Goal: Task Accomplishment & Management: Manage account settings

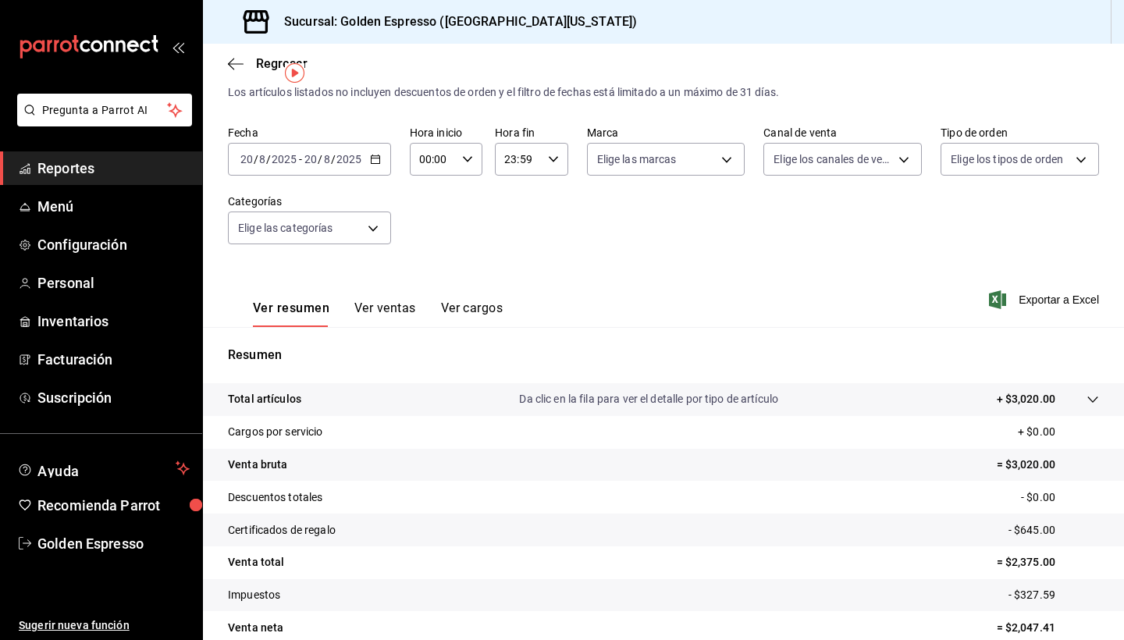
scroll to position [36, 0]
click at [74, 241] on span "Configuración" at bounding box center [113, 244] width 152 height 21
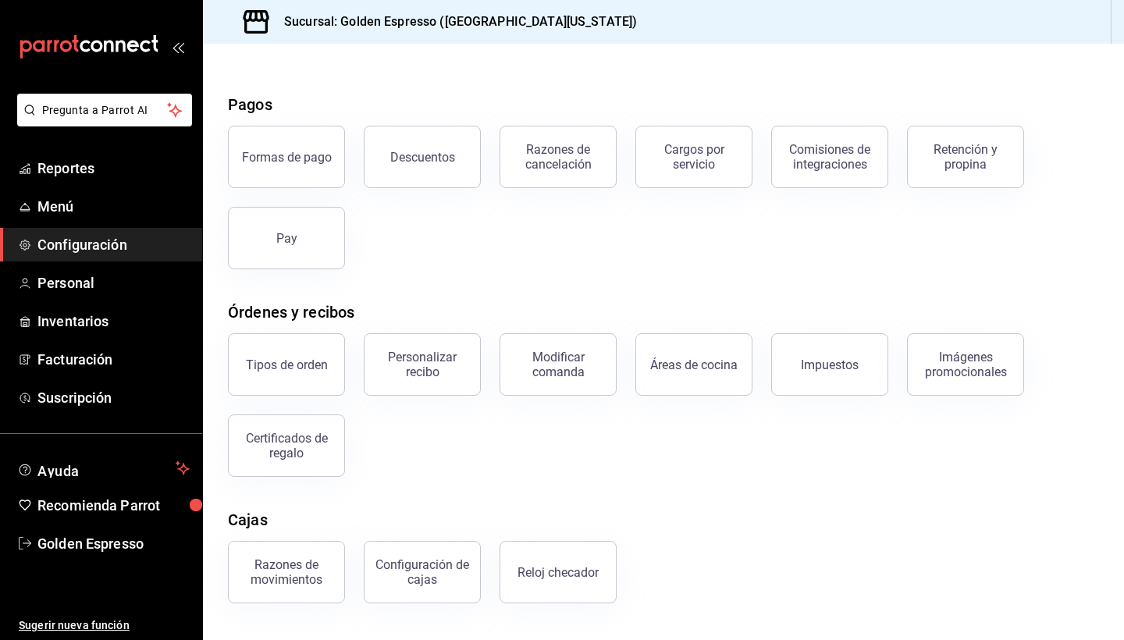
scroll to position [53, 0]
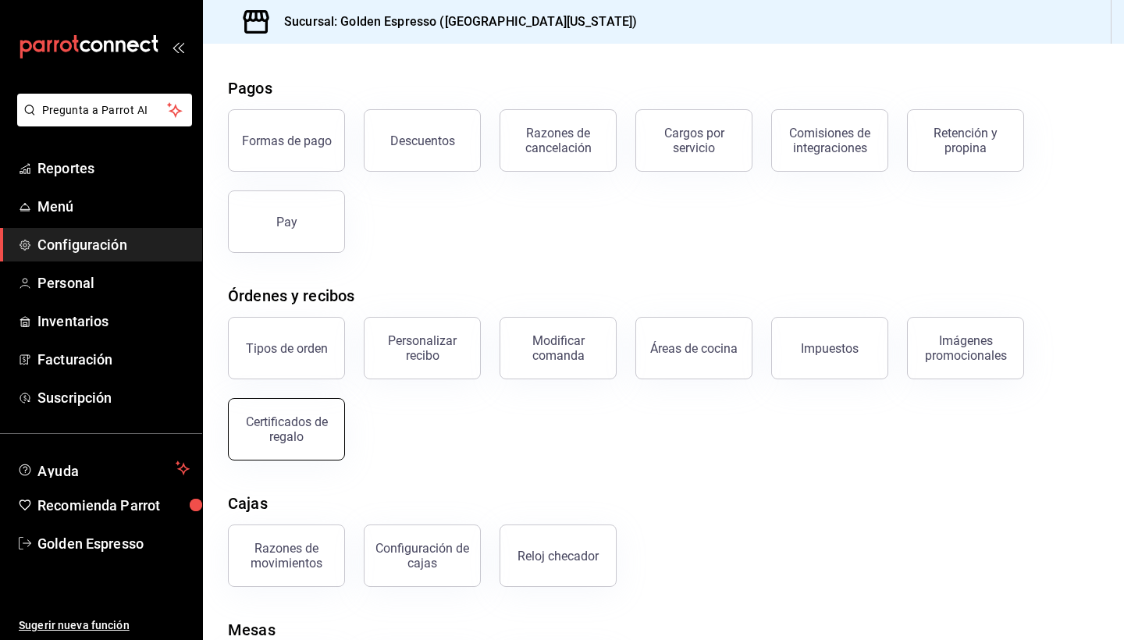
click at [316, 435] on div "Certificados de regalo" at bounding box center [286, 429] width 97 height 30
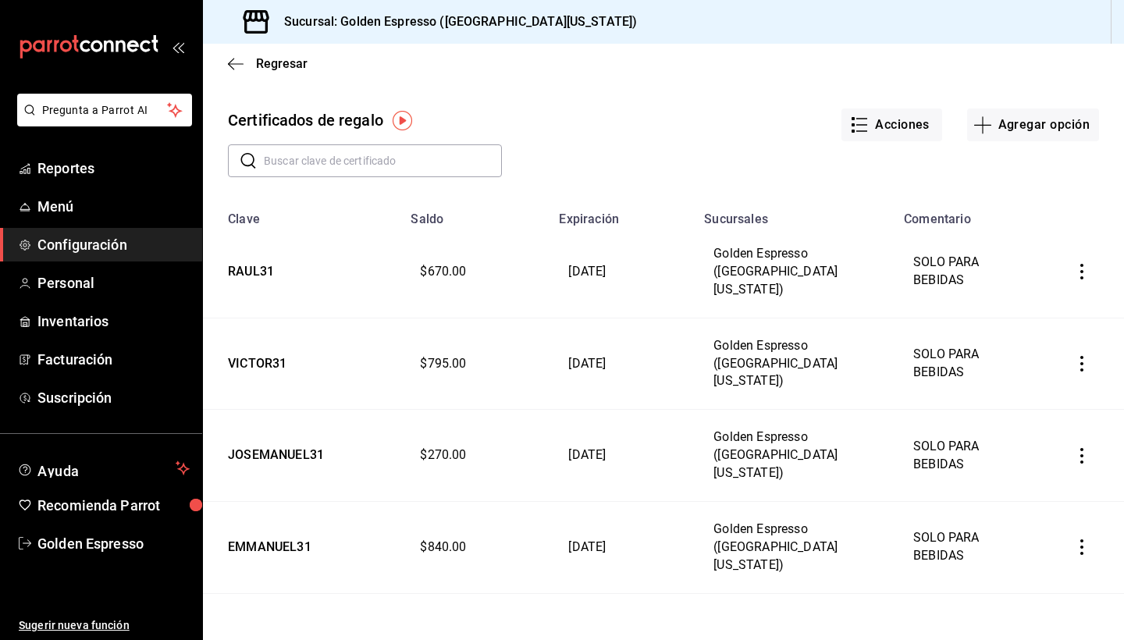
click at [1083, 264] on icon "button" at bounding box center [1082, 272] width 16 height 16
click at [1083, 345] on div at bounding box center [562, 320] width 1124 height 640
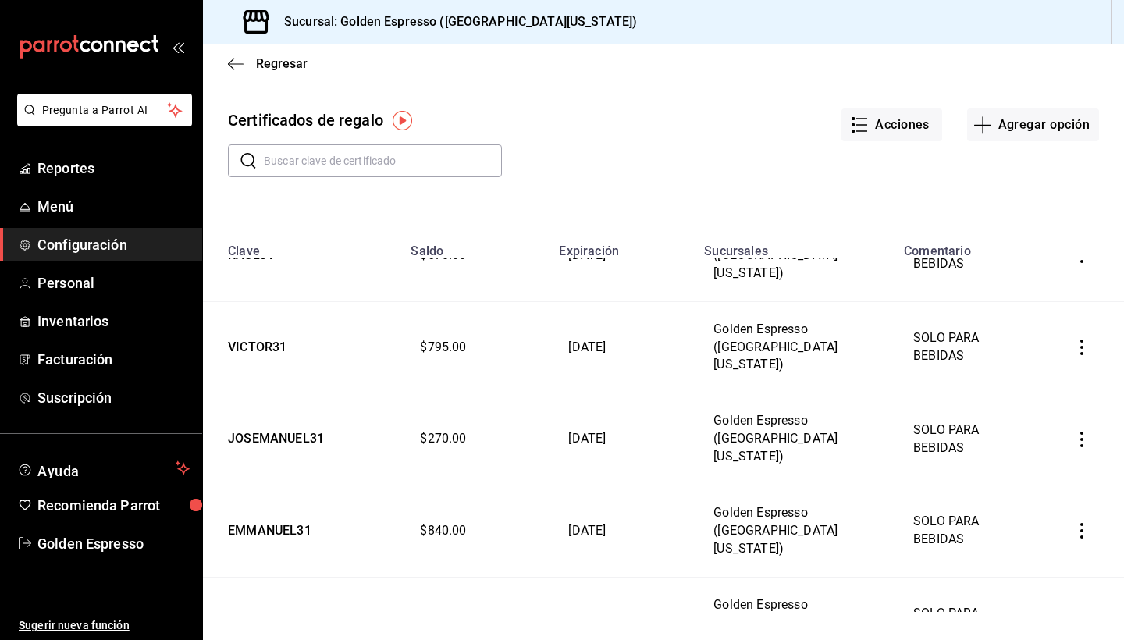
scroll to position [27, 0]
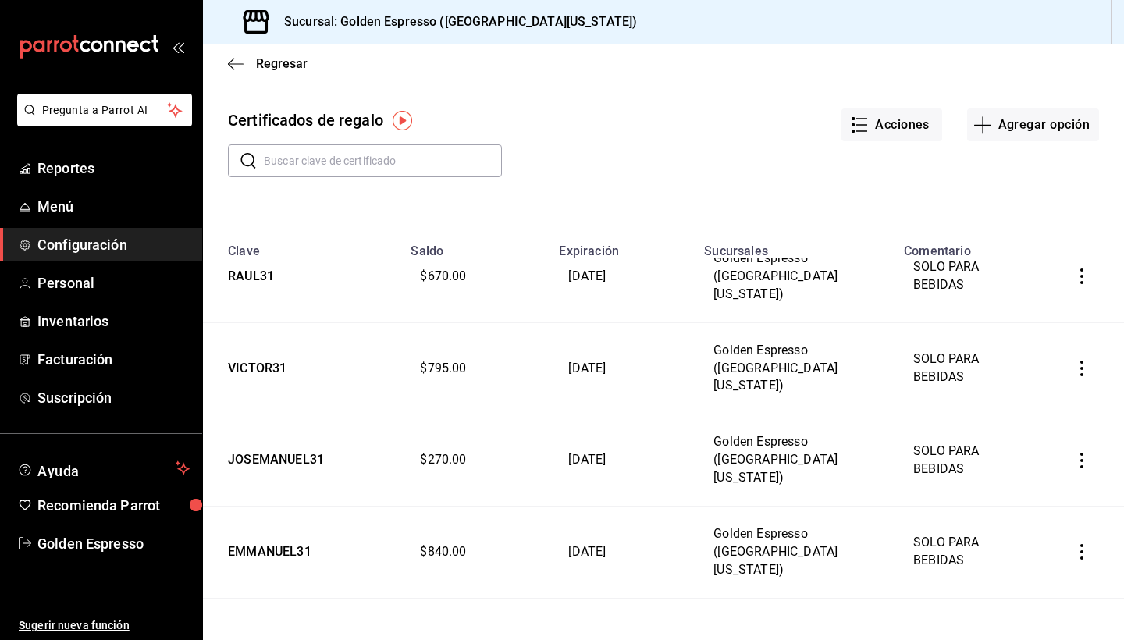
click at [1082, 443] on button "button" at bounding box center [1081, 460] width 34 height 34
click at [1042, 410] on span "Ver movimientos" at bounding box center [1023, 411] width 102 height 12
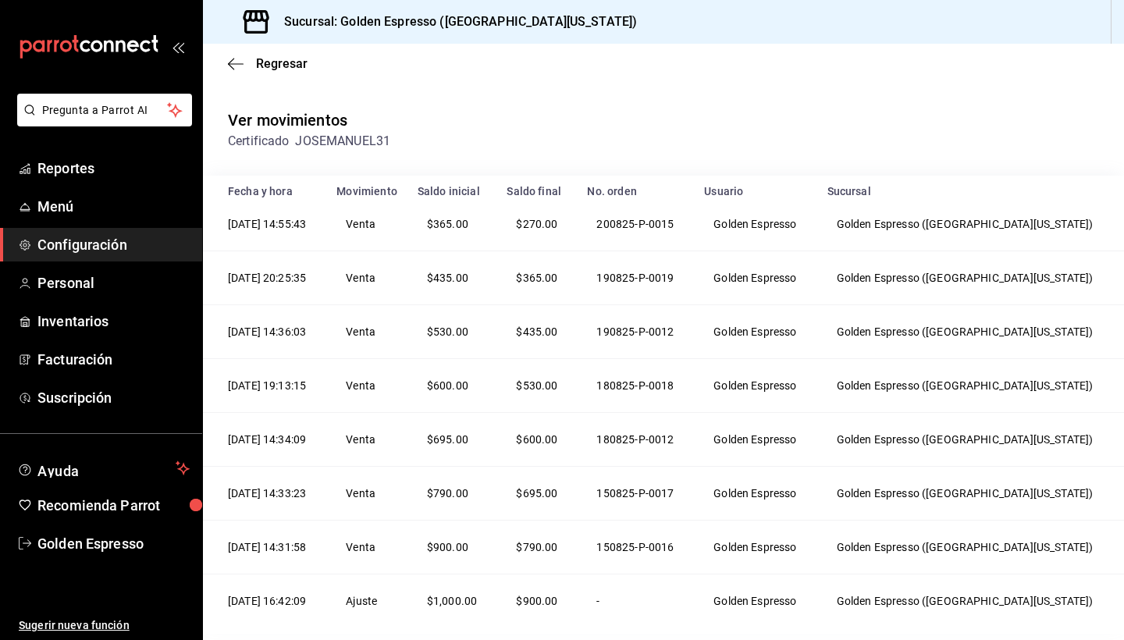
click at [408, 559] on td "Venta" at bounding box center [367, 547] width 81 height 54
drag, startPoint x: 570, startPoint y: 494, endPoint x: 599, endPoint y: 494, distance: 29.7
click at [577, 494] on td "$695.00" at bounding box center [537, 494] width 80 height 54
drag, startPoint x: 570, startPoint y: 386, endPoint x: 605, endPoint y: 388, distance: 35.1
click at [577, 388] on td "$530.00" at bounding box center [537, 386] width 80 height 54
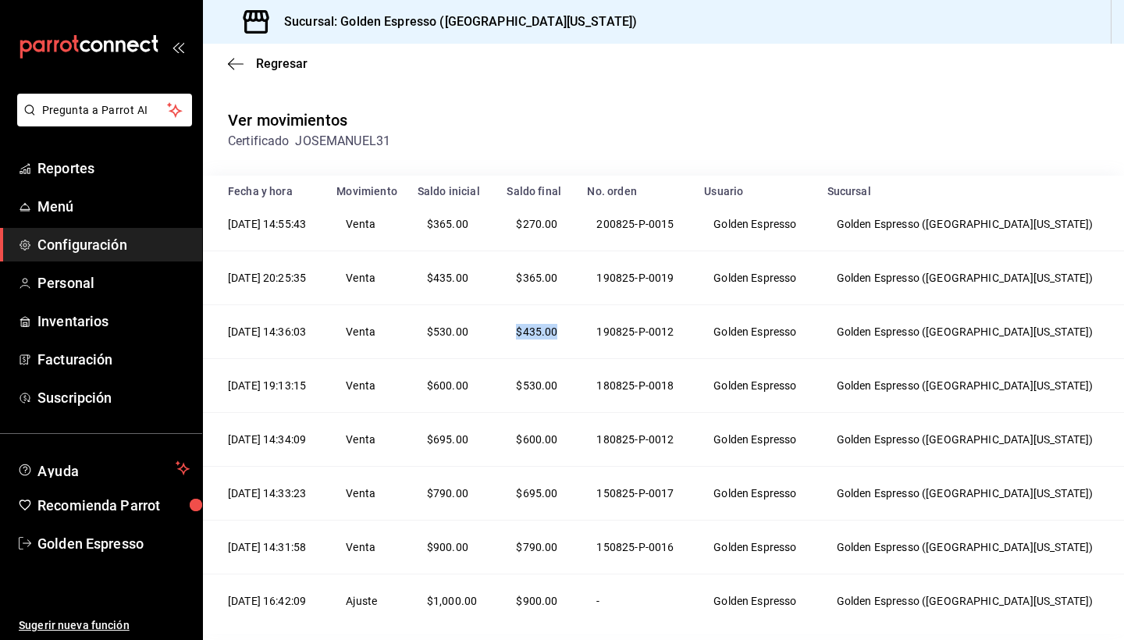
drag, startPoint x: 568, startPoint y: 337, endPoint x: 606, endPoint y: 336, distance: 38.2
click at [577, 336] on td "$435.00" at bounding box center [537, 332] width 80 height 54
click at [564, 271] on td "$365.00" at bounding box center [537, 278] width 80 height 54
click at [230, 65] on icon "button" at bounding box center [236, 64] width 16 height 14
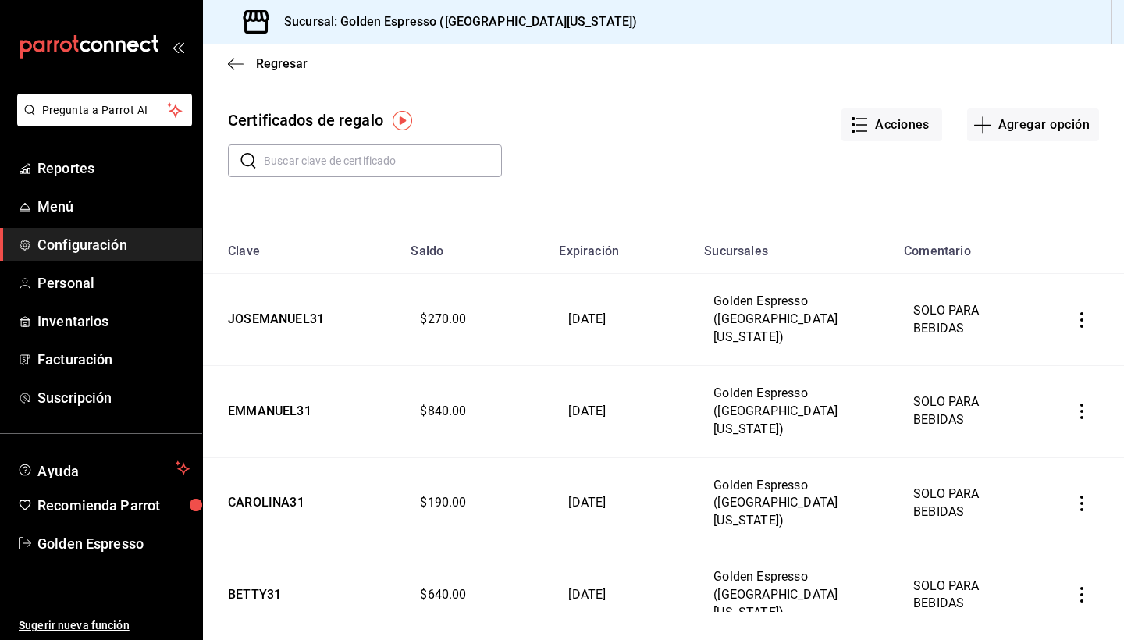
scroll to position [197, 0]
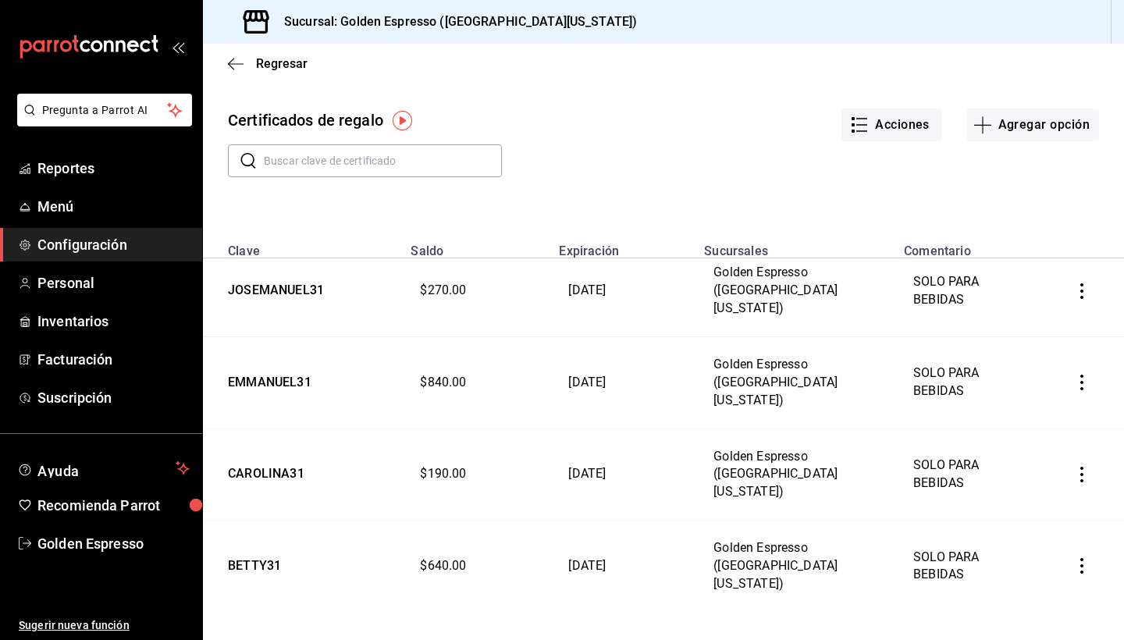
click at [1082, 467] on icon "button" at bounding box center [1081, 475] width 3 height 16
click at [1020, 383] on span "Ver movimientos" at bounding box center [1023, 387] width 102 height 12
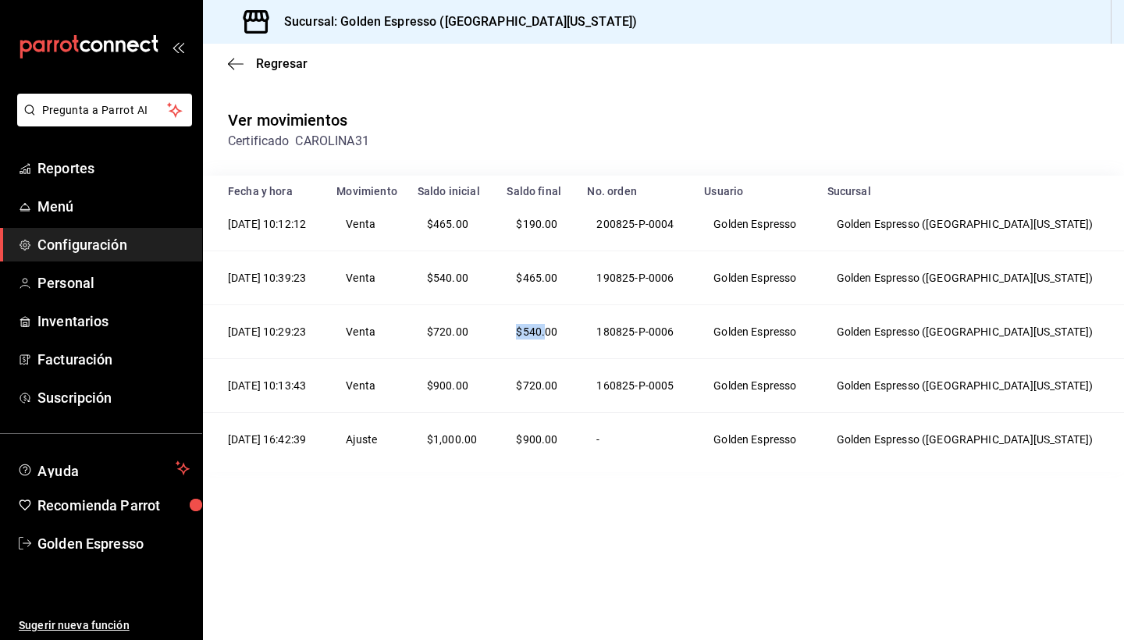
drag, startPoint x: 568, startPoint y: 332, endPoint x: 595, endPoint y: 332, distance: 27.3
click at [577, 332] on td "$540.00" at bounding box center [537, 332] width 80 height 54
drag, startPoint x: 568, startPoint y: 280, endPoint x: 615, endPoint y: 280, distance: 46.8
click at [577, 280] on td "$465.00" at bounding box center [537, 278] width 80 height 54
drag, startPoint x: 567, startPoint y: 222, endPoint x: 607, endPoint y: 222, distance: 40.6
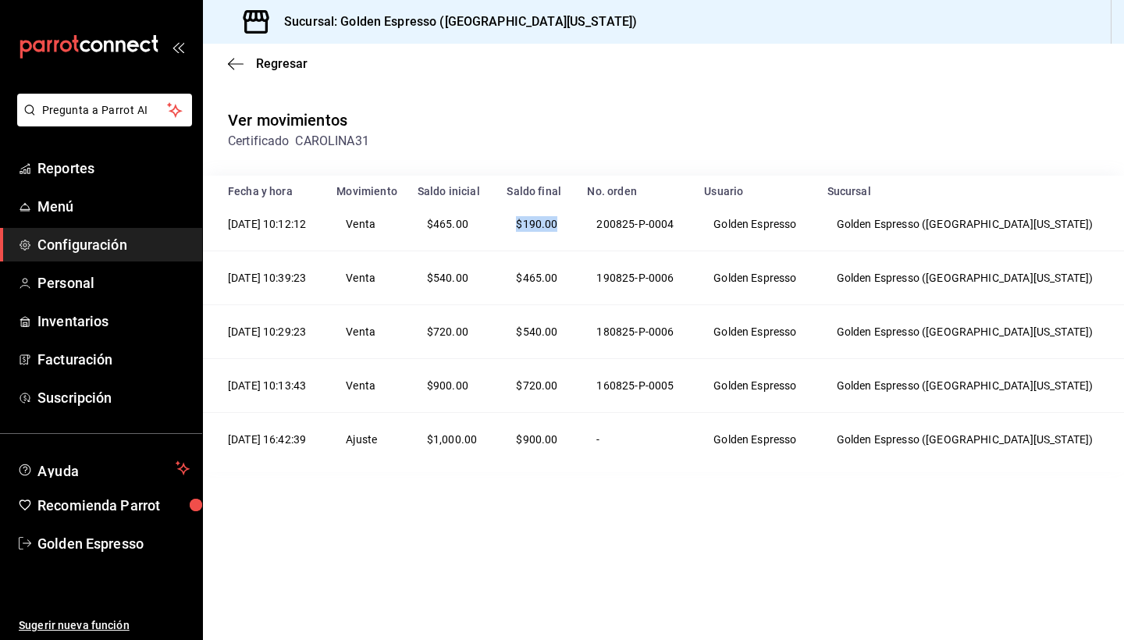
click at [577, 222] on td "$190.00" at bounding box center [537, 224] width 80 height 54
click at [233, 59] on icon "button" at bounding box center [236, 64] width 16 height 14
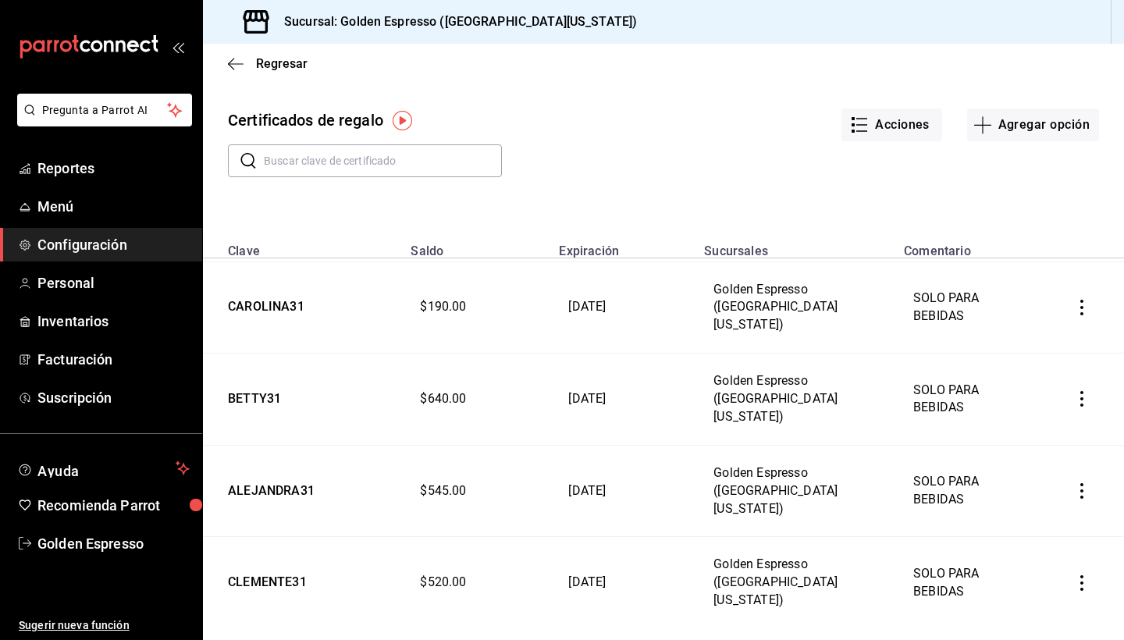
scroll to position [392, 0]
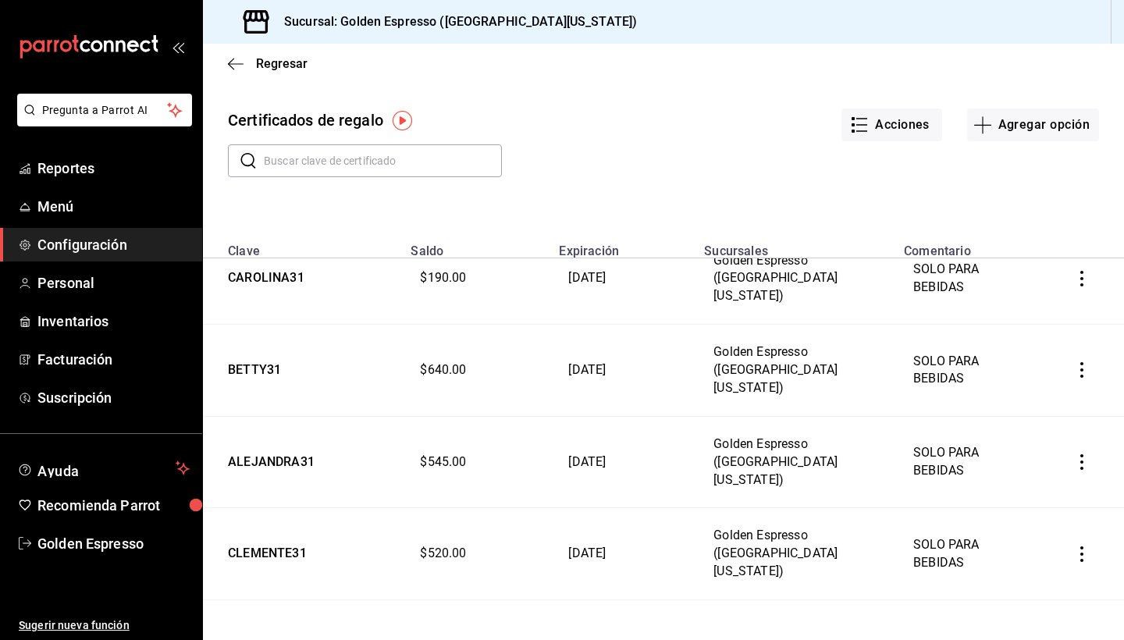
click at [1085, 638] on icon "button" at bounding box center [1082, 646] width 16 height 16
click at [1041, 479] on span "Ver movimientos" at bounding box center [1023, 481] width 102 height 12
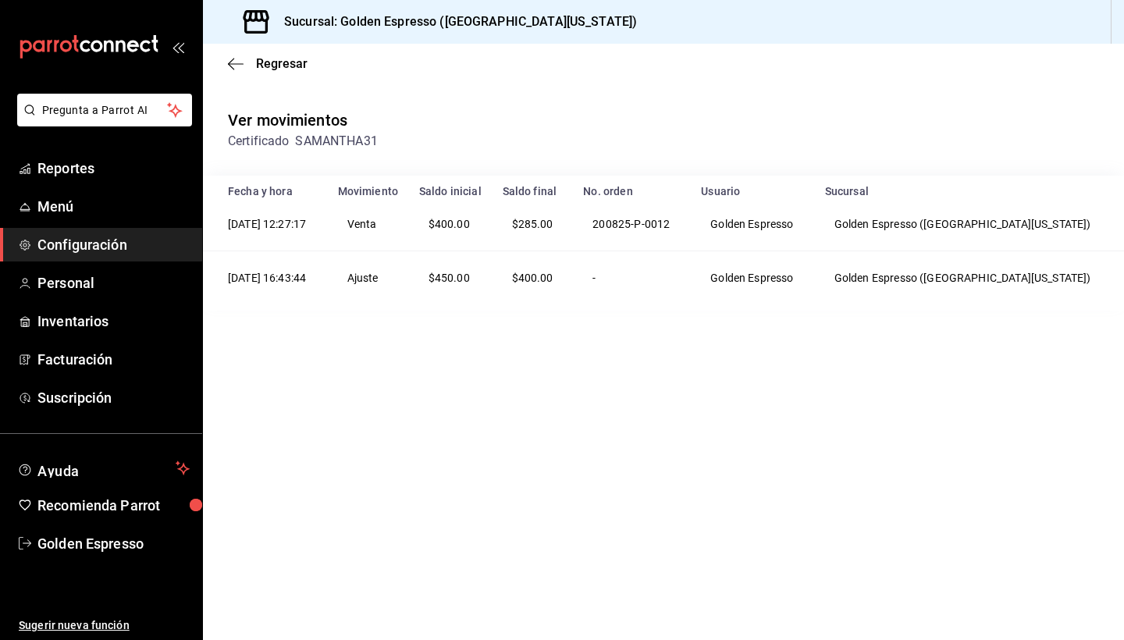
click at [59, 241] on span "Configuración" at bounding box center [113, 244] width 152 height 21
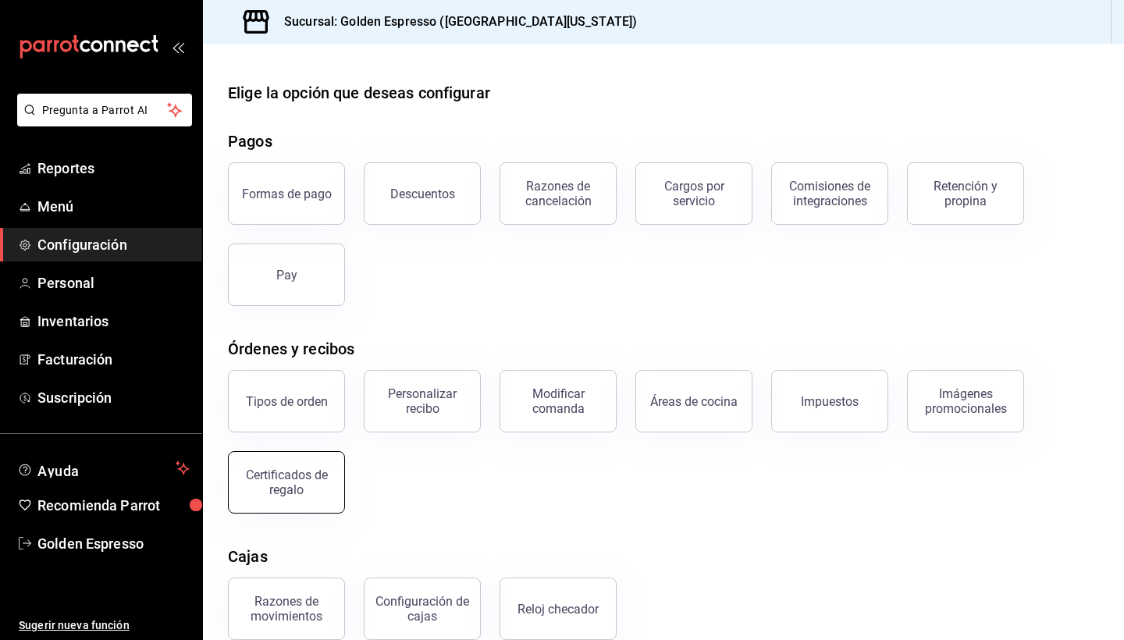
click at [300, 483] on div "Certificados de regalo" at bounding box center [286, 482] width 97 height 30
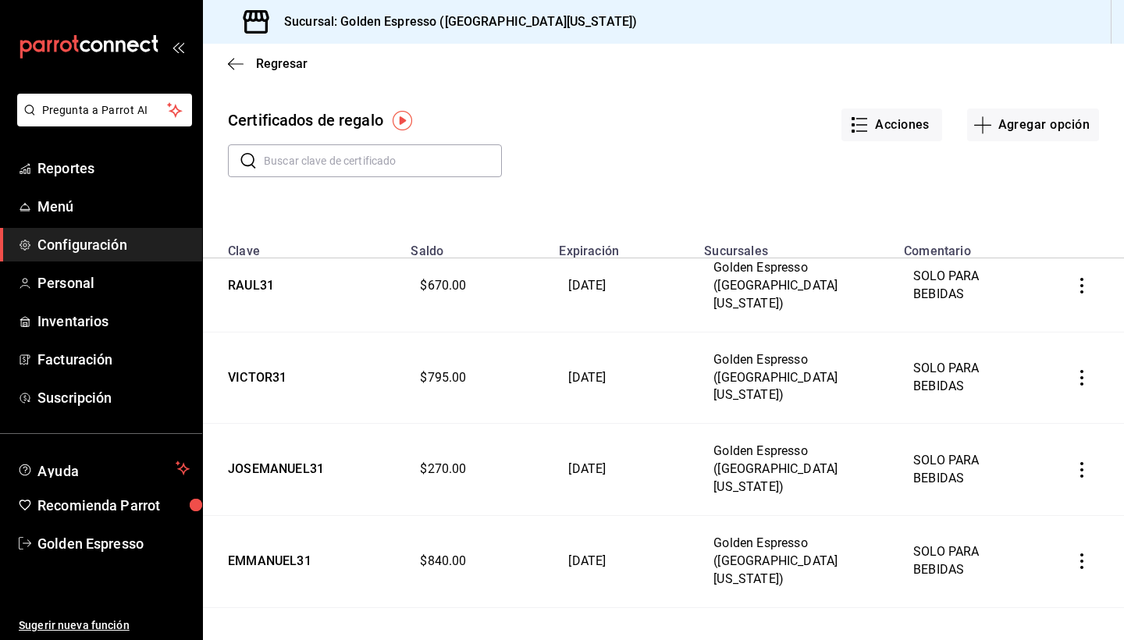
scroll to position [20, 0]
